Goal: Information Seeking & Learning: Check status

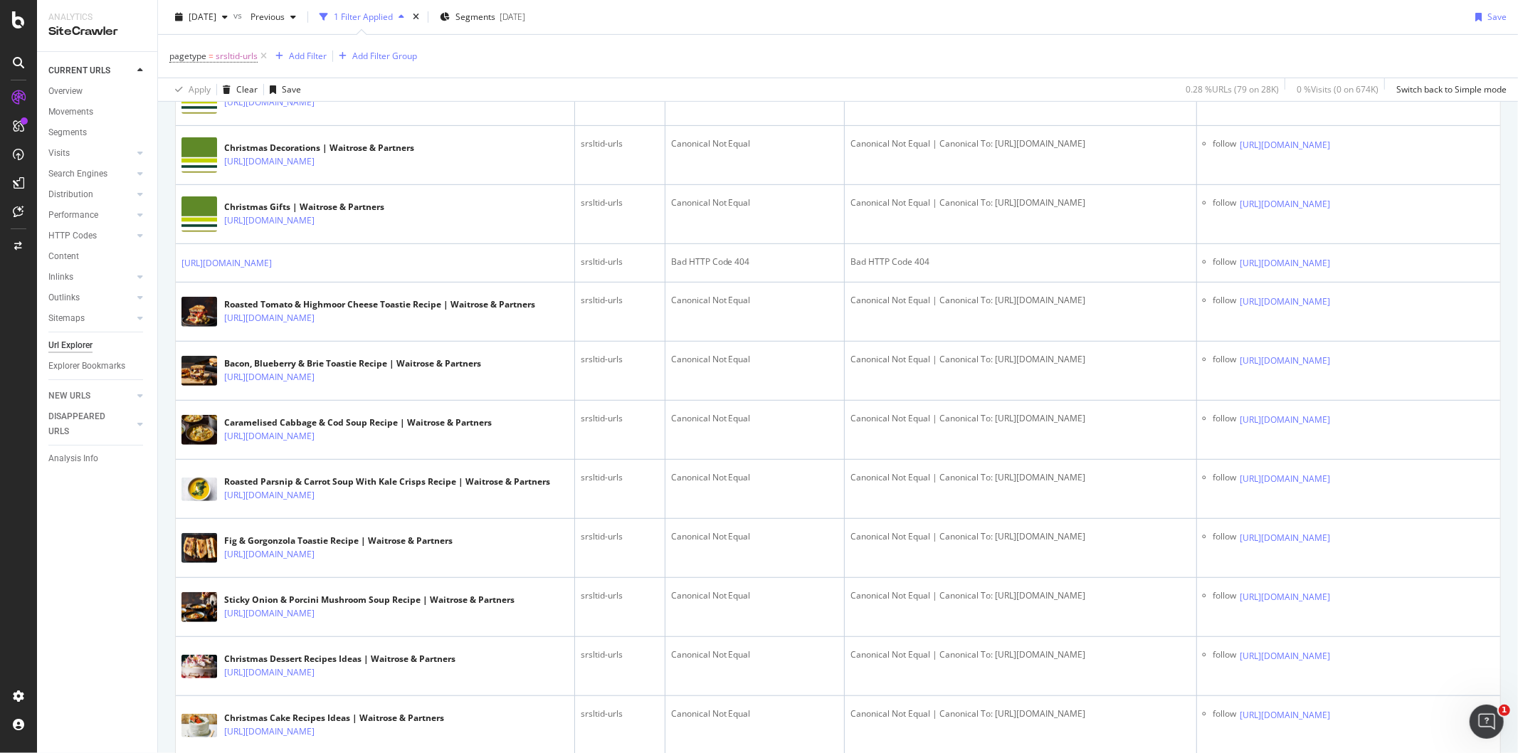
scroll to position [395, 0]
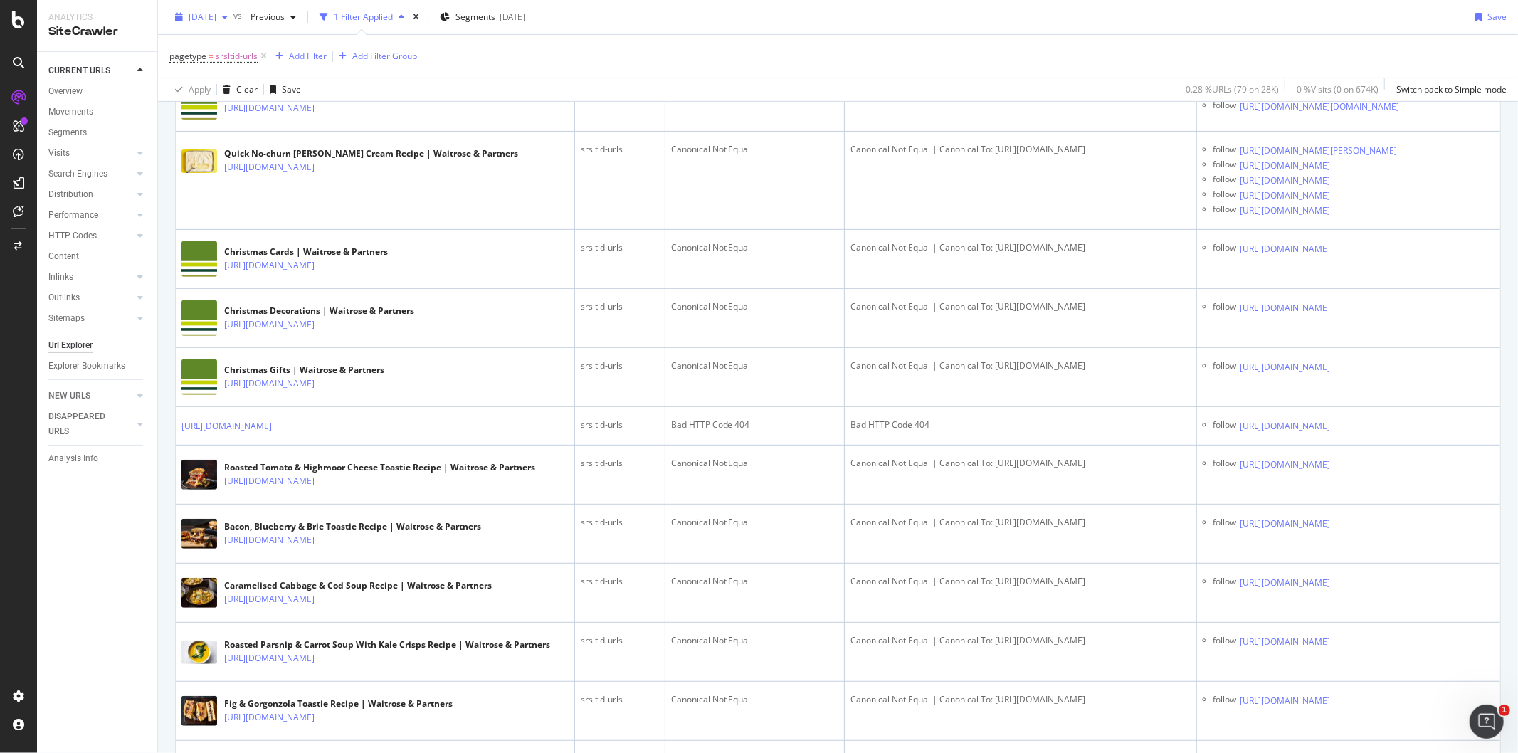
click at [228, 17] on icon "button" at bounding box center [225, 17] width 6 height 9
click at [692, 38] on div "pagetype = srsltid-urls Add Filter Add Filter Group" at bounding box center [837, 56] width 1337 height 43
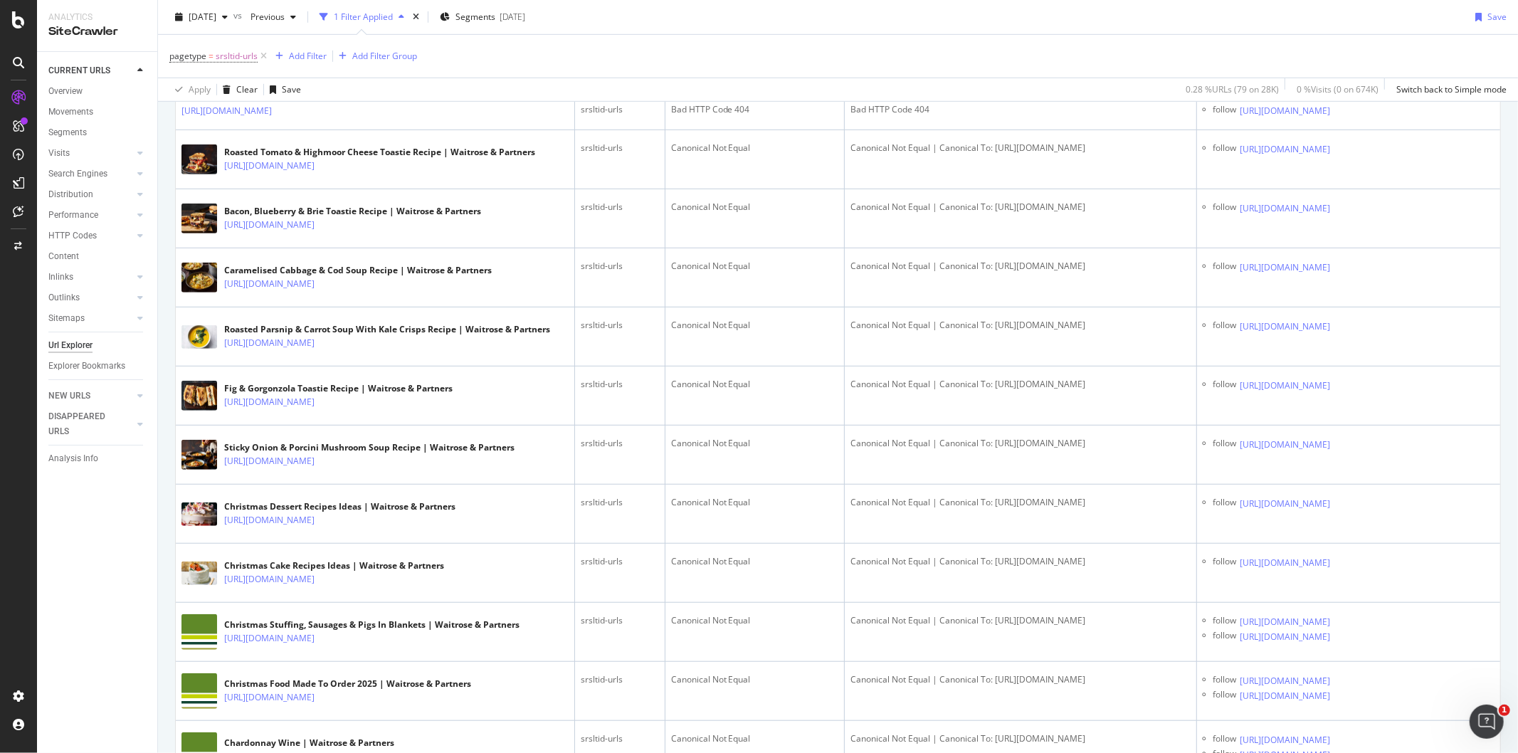
scroll to position [711, 0]
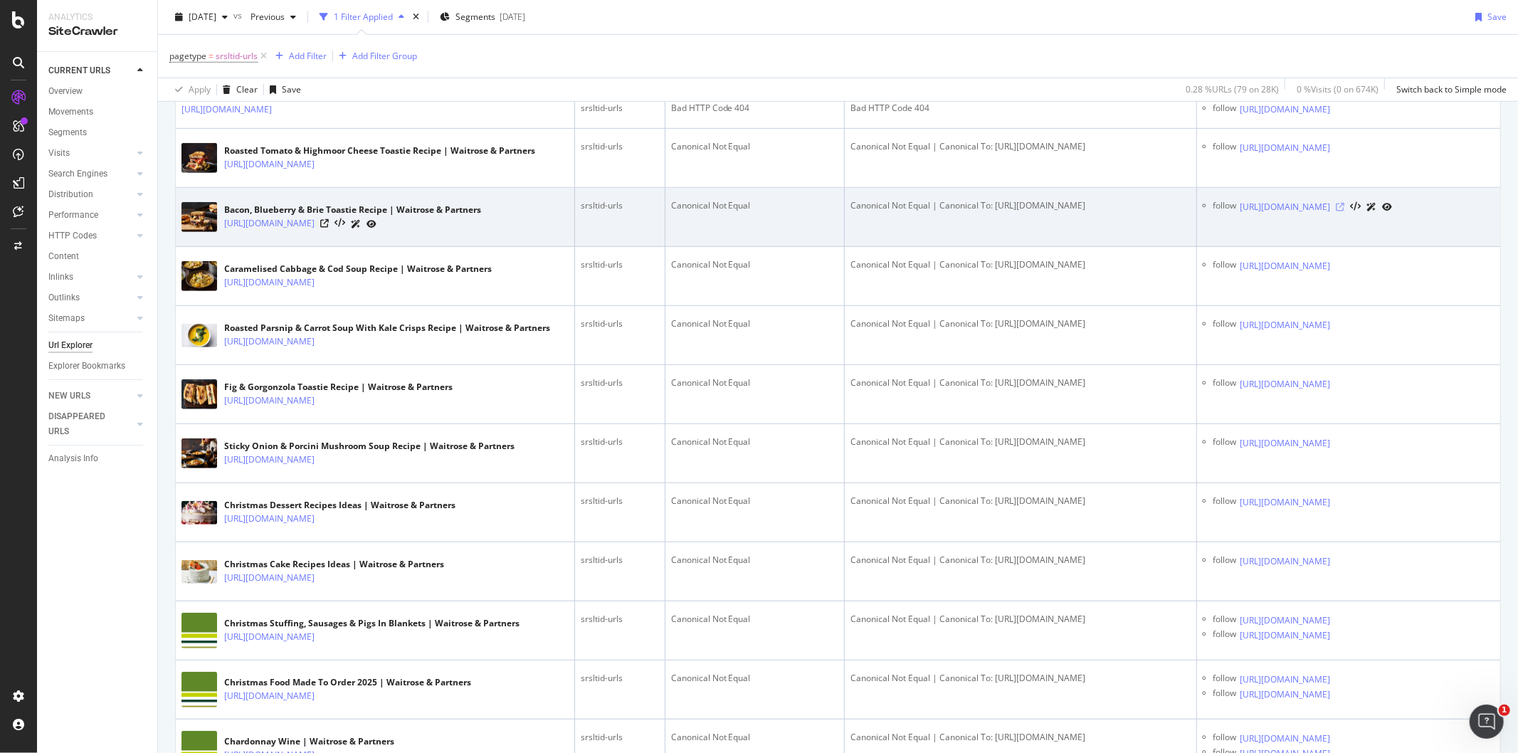
click at [1345, 211] on icon at bounding box center [1340, 207] width 9 height 9
